Goal: Find specific page/section: Find specific page/section

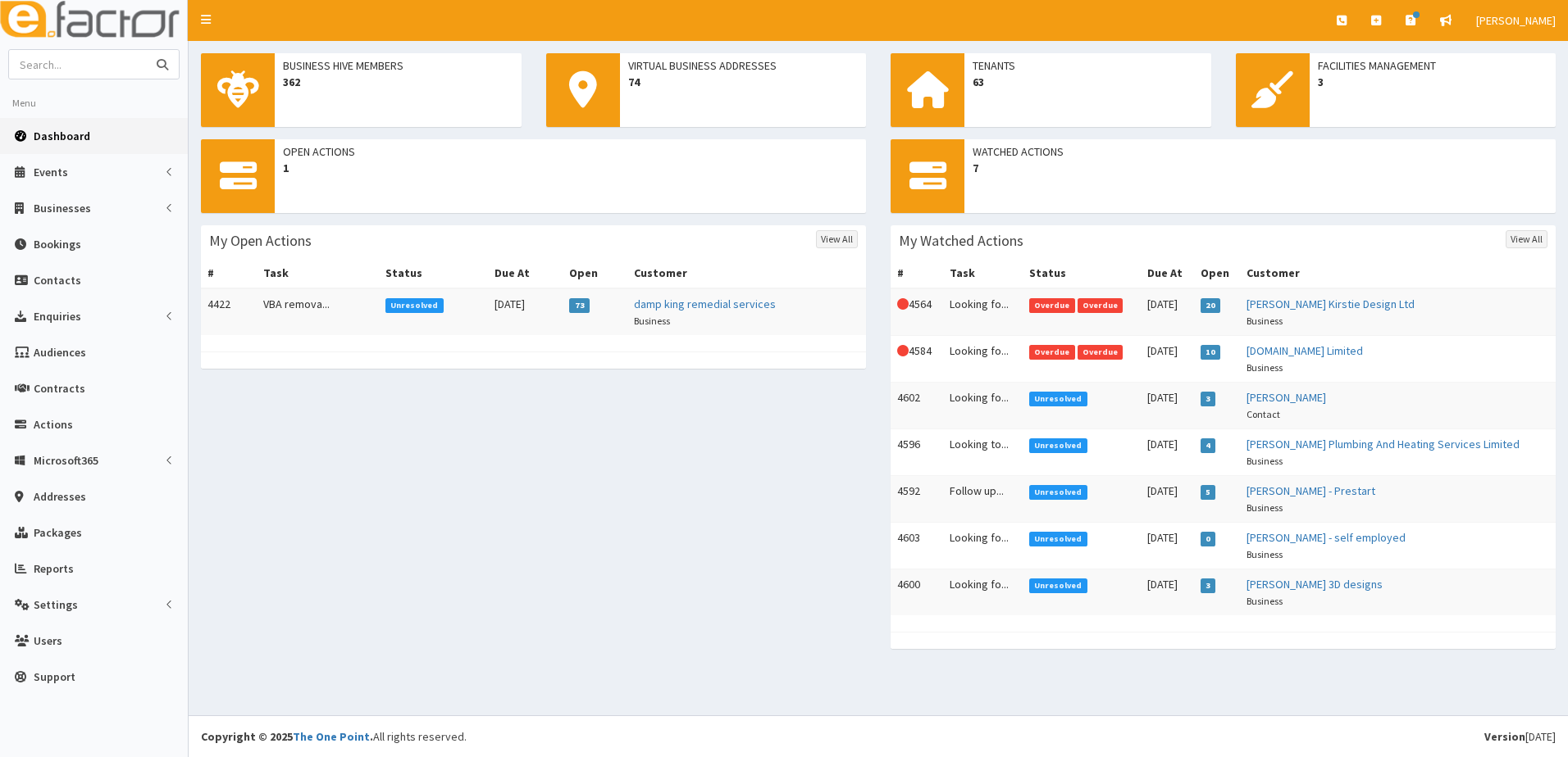
click at [113, 71] on input "text" at bounding box center [78, 64] width 138 height 28
type input "[PERSON_NAME]"
click at [146, 50] on button "submit" at bounding box center [163, 64] width 33 height 28
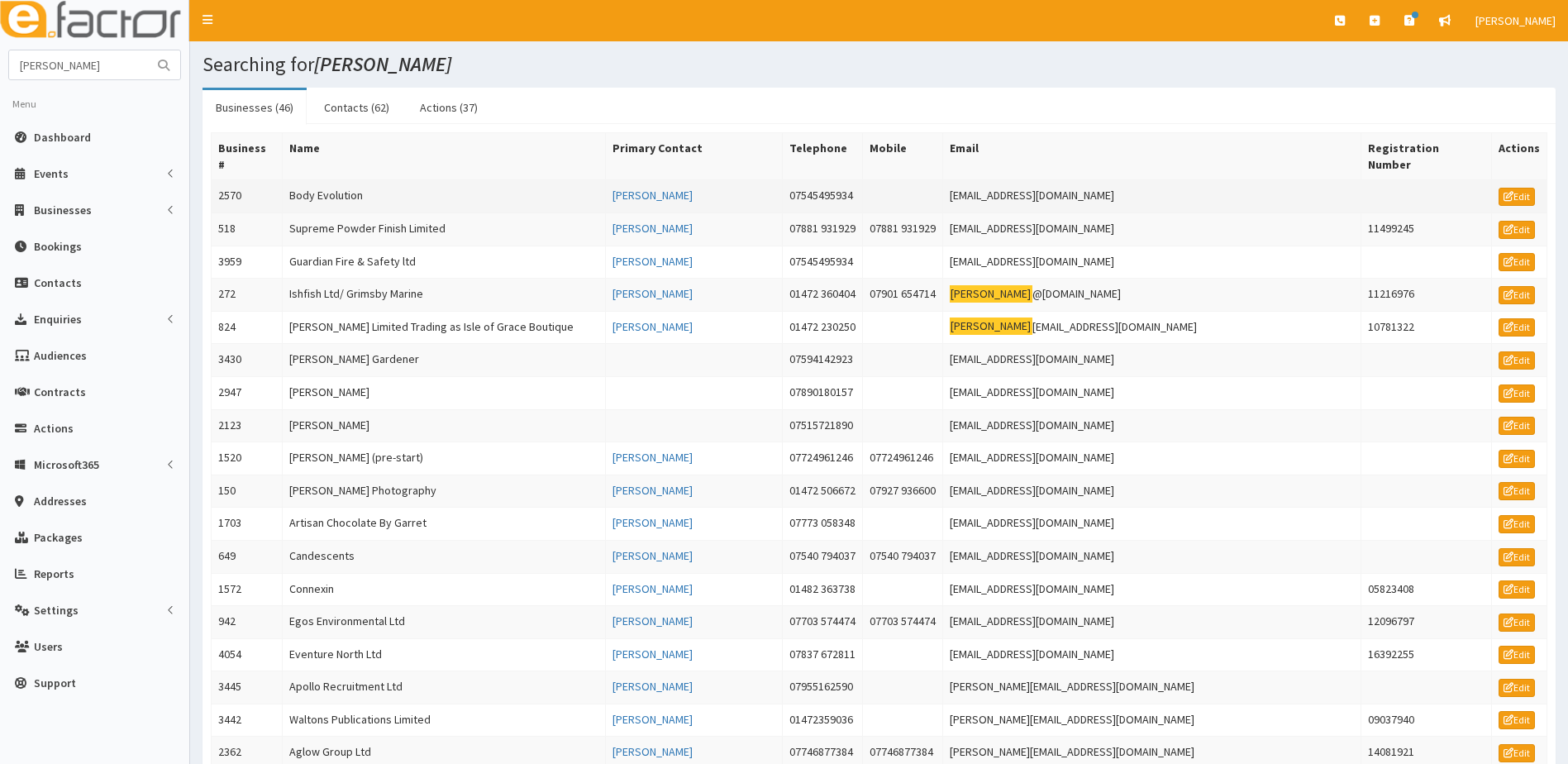
click at [227, 180] on td "2570" at bounding box center [246, 197] width 71 height 33
